Goal: Information Seeking & Learning: Check status

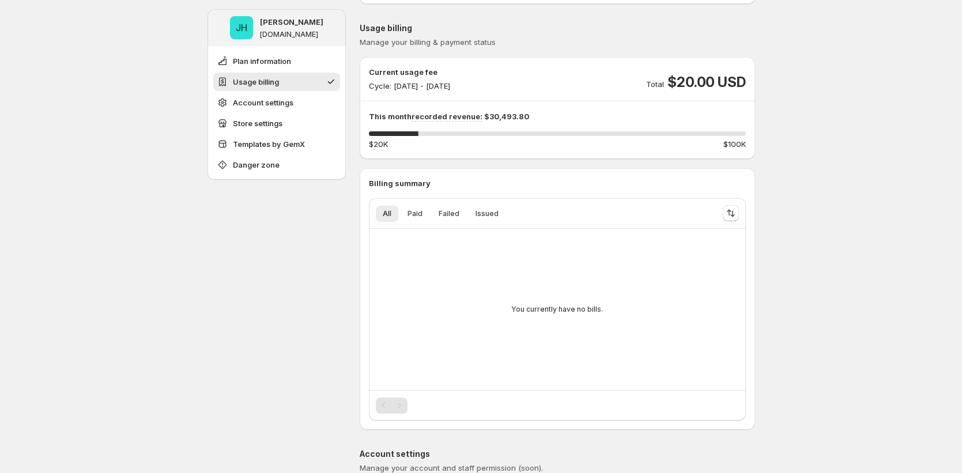
scroll to position [88, 0]
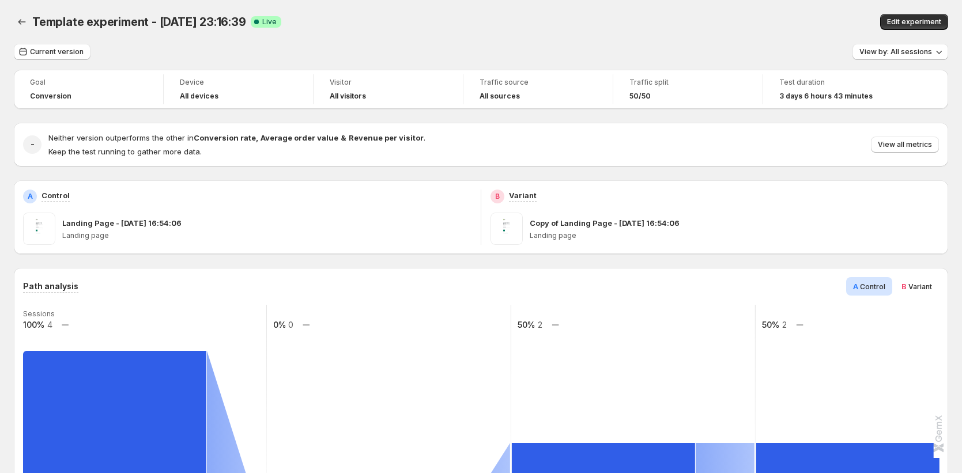
scroll to position [22, 0]
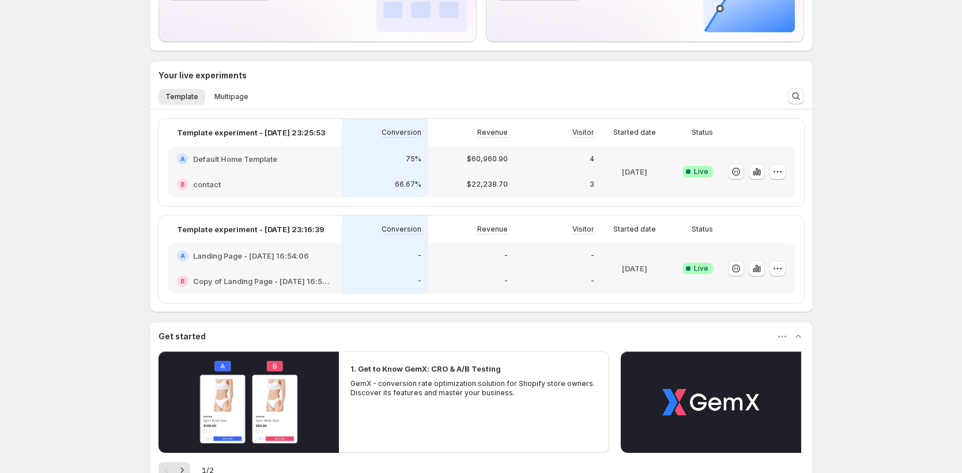
scroll to position [228, 0]
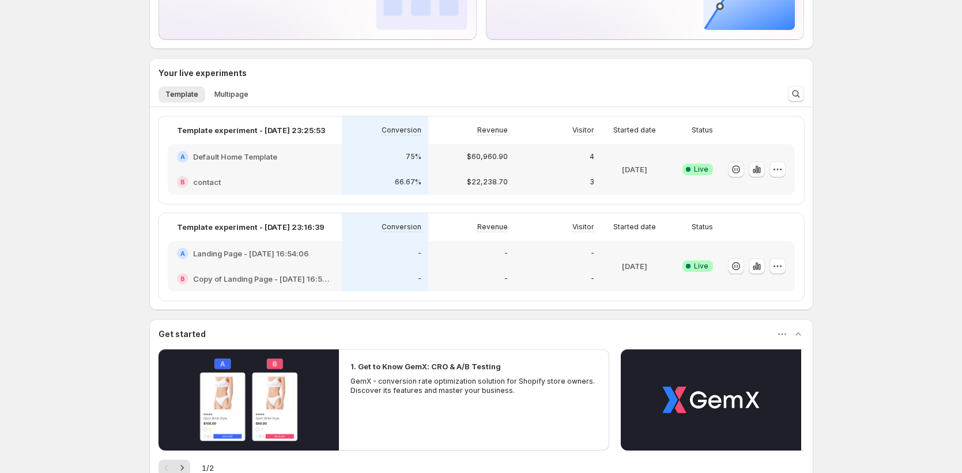
click at [758, 168] on icon "button" at bounding box center [756, 168] width 2 height 7
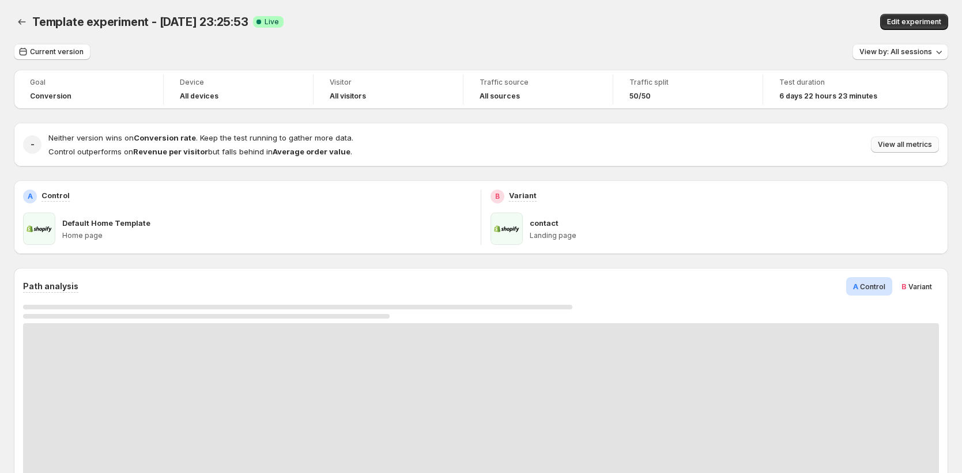
click at [908, 144] on span "View all metrics" at bounding box center [905, 144] width 54 height 9
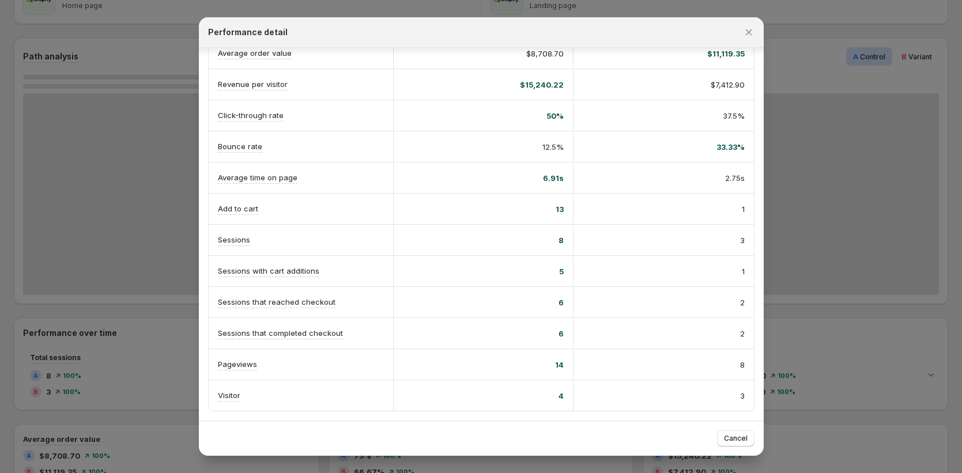
scroll to position [352, 0]
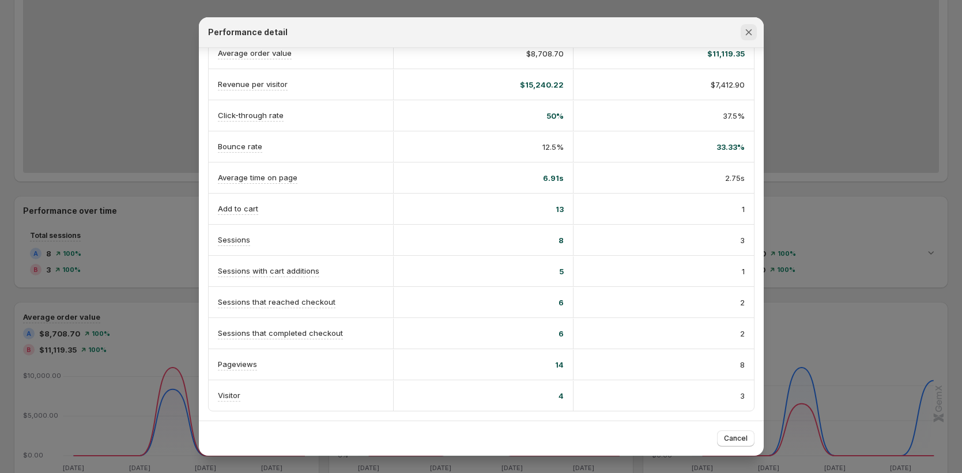
click at [749, 32] on icon "Close" at bounding box center [748, 32] width 6 height 6
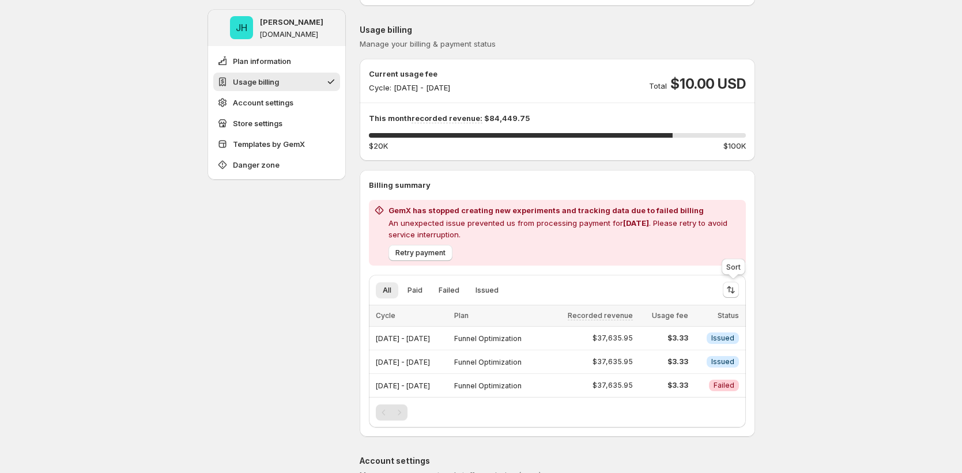
scroll to position [96, 0]
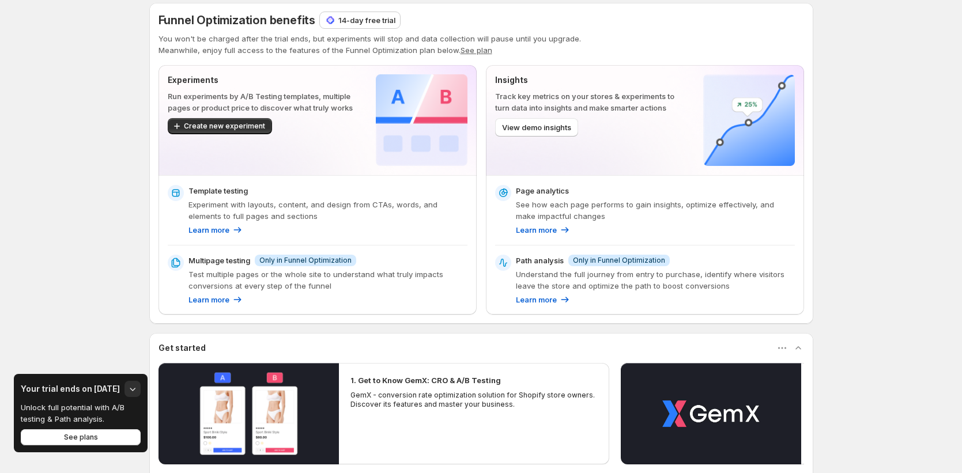
scroll to position [37, 0]
